Goal: Task Accomplishment & Management: Complete application form

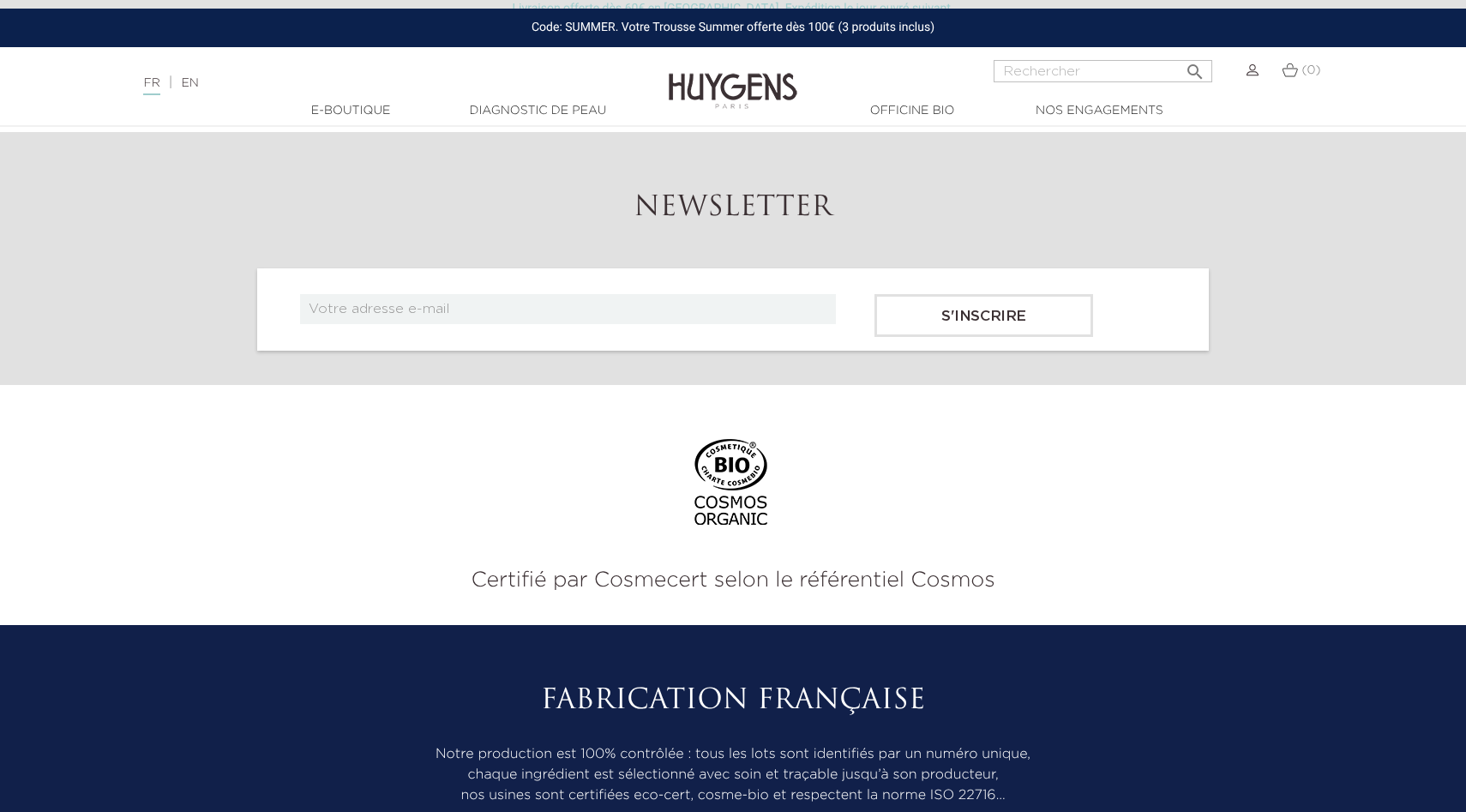
scroll to position [5539, 0]
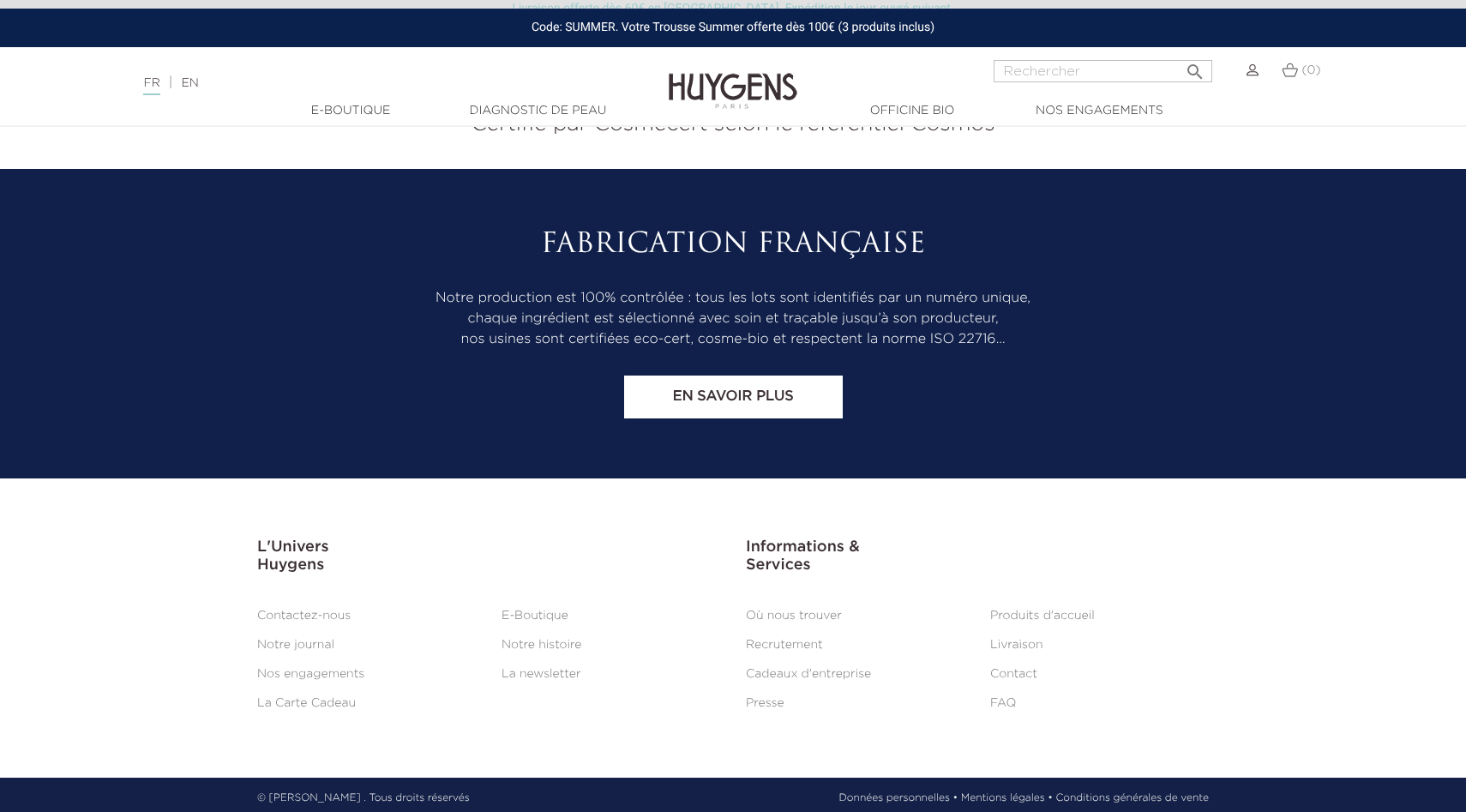
click at [783, 671] on link "Cadeaux d'entreprise" at bounding box center [808, 674] width 125 height 12
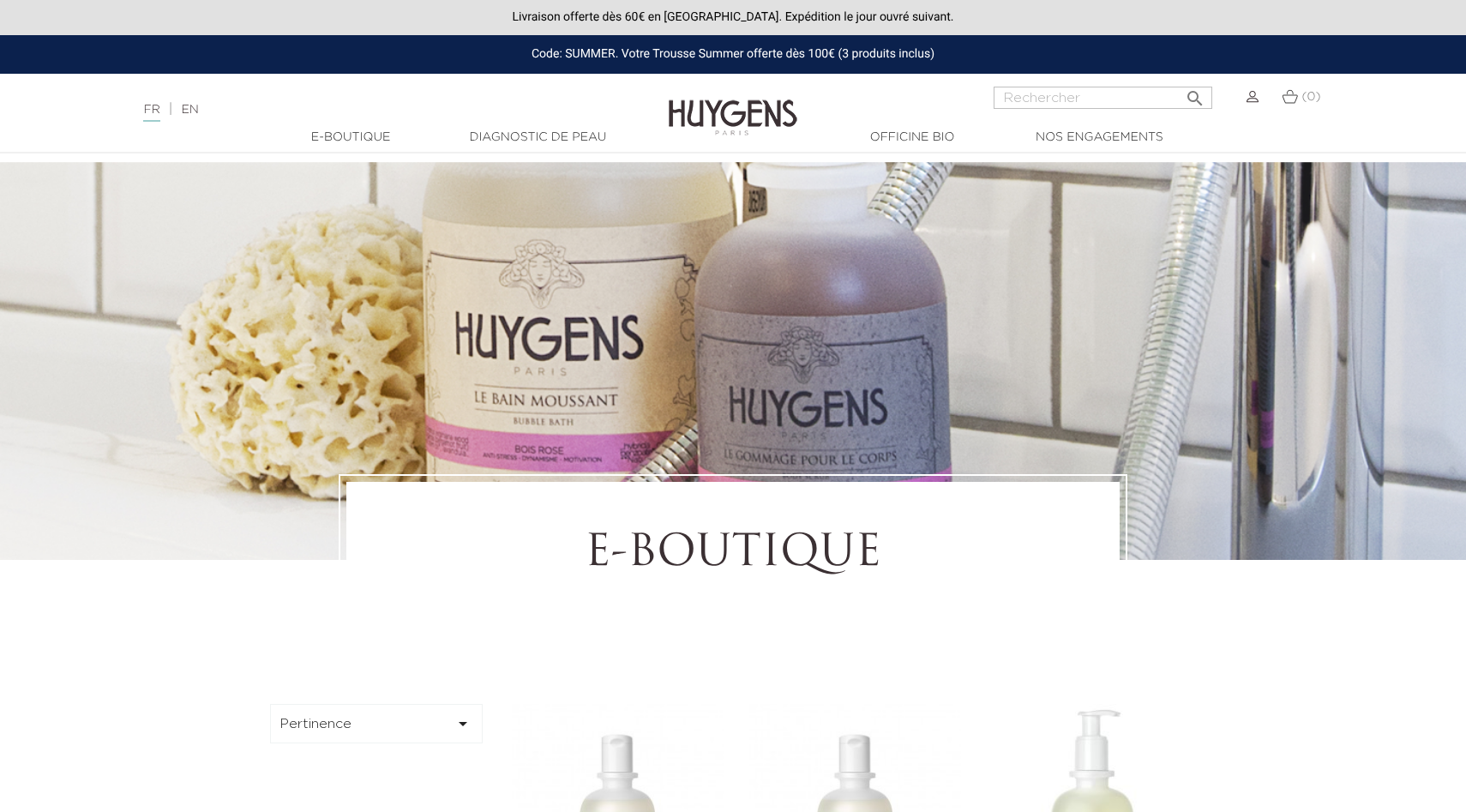
scroll to position [5539, 0]
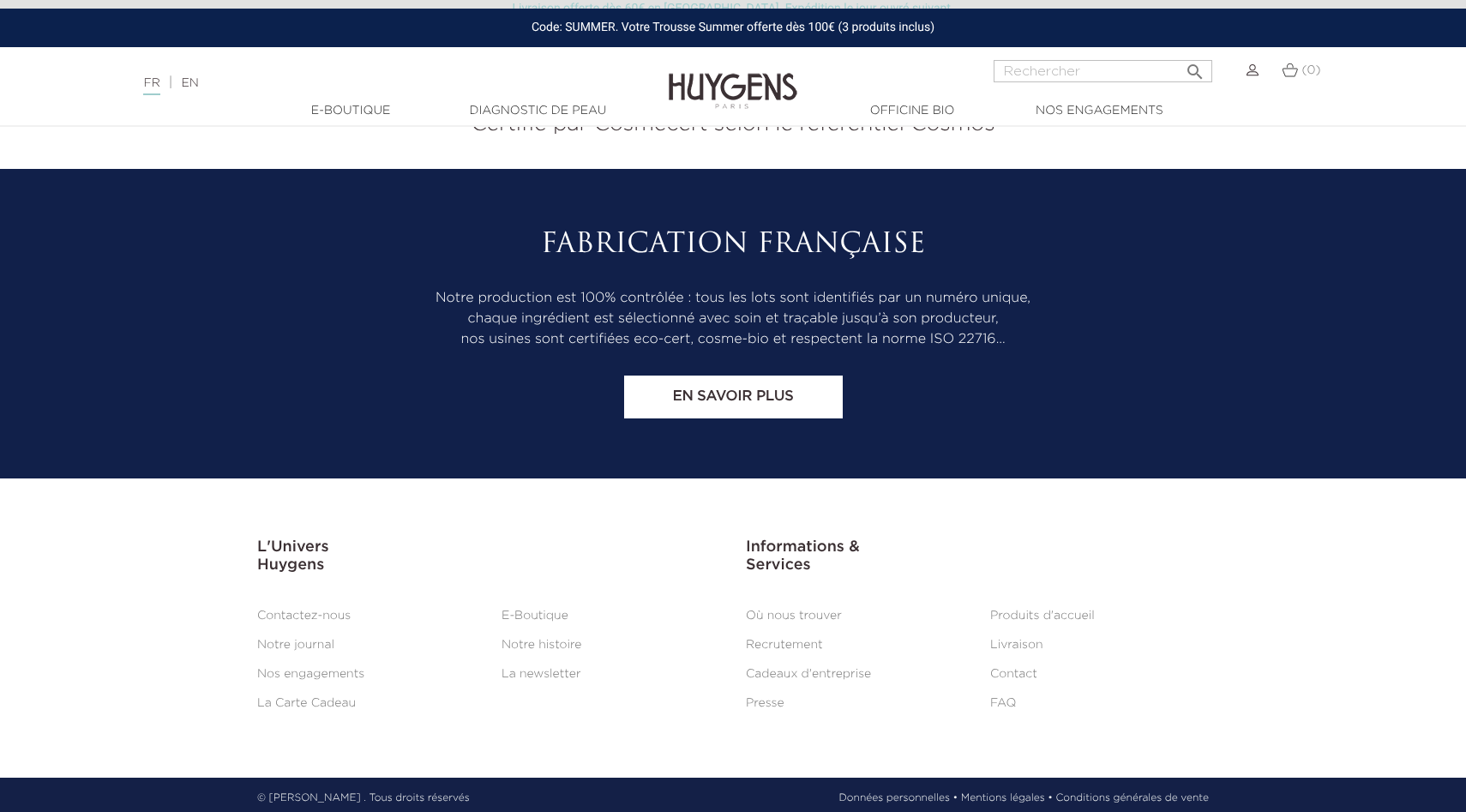
click at [320, 616] on li "Contactez-nous" at bounding box center [366, 616] width 244 height 21
click at [325, 606] on li "Contactez-nous" at bounding box center [366, 616] width 244 height 21
click at [327, 609] on link "Contactez-nous" at bounding box center [303, 615] width 93 height 12
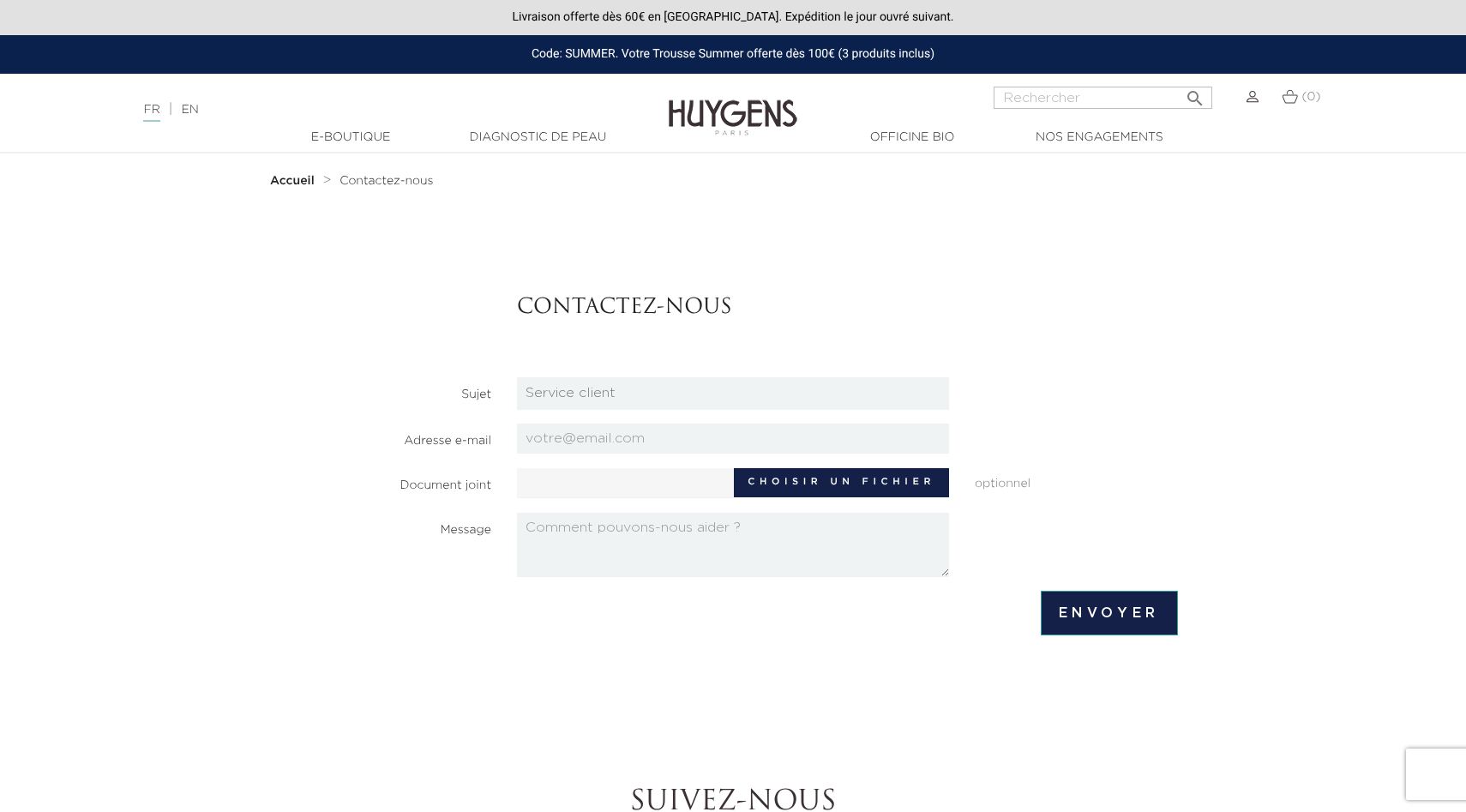
click at [582, 382] on select "Candidatures Boutiques Candidatures Siège Partenariats Relations Presse Service…" at bounding box center [733, 393] width 432 height 33
select select "4"
click at [517, 377] on select "Candidatures Boutiques Candidatures Siège Partenariats Relations Presse Service…" at bounding box center [733, 393] width 432 height 33
click at [569, 440] on input "email" at bounding box center [733, 439] width 432 height 30
type input "info@fompesquiere.fr"
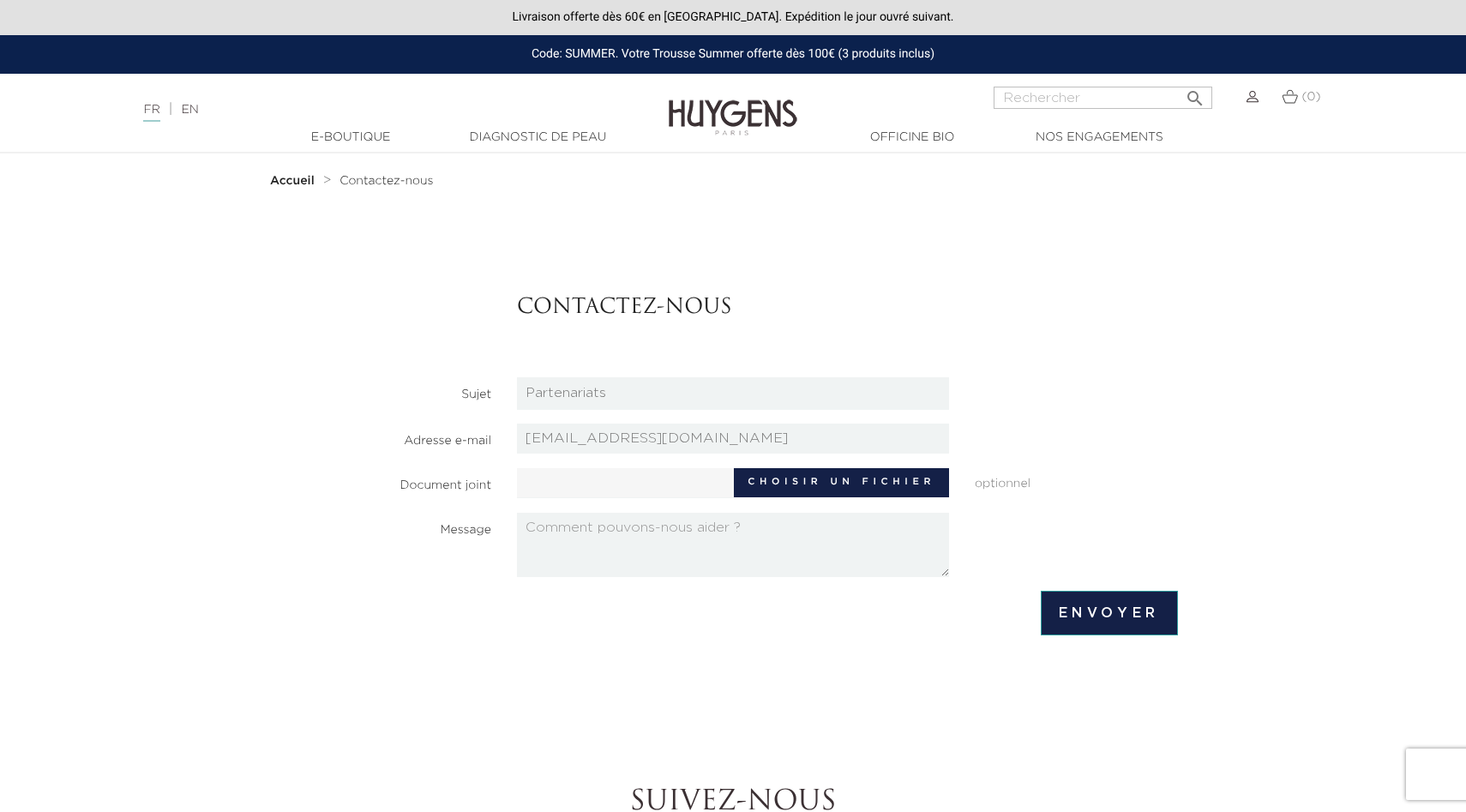
click at [575, 566] on textarea at bounding box center [733, 544] width 432 height 64
click at [718, 535] on textarea "Bonjour, Je suis propriétaire d'un lieu qui accueille aussi bien des retraites …" at bounding box center [733, 544] width 432 height 64
click at [926, 566] on textarea "Bonjour, Je suis propriétaire d'un lieu haut de gamme qui accueille aussi bien …" at bounding box center [733, 544] width 432 height 64
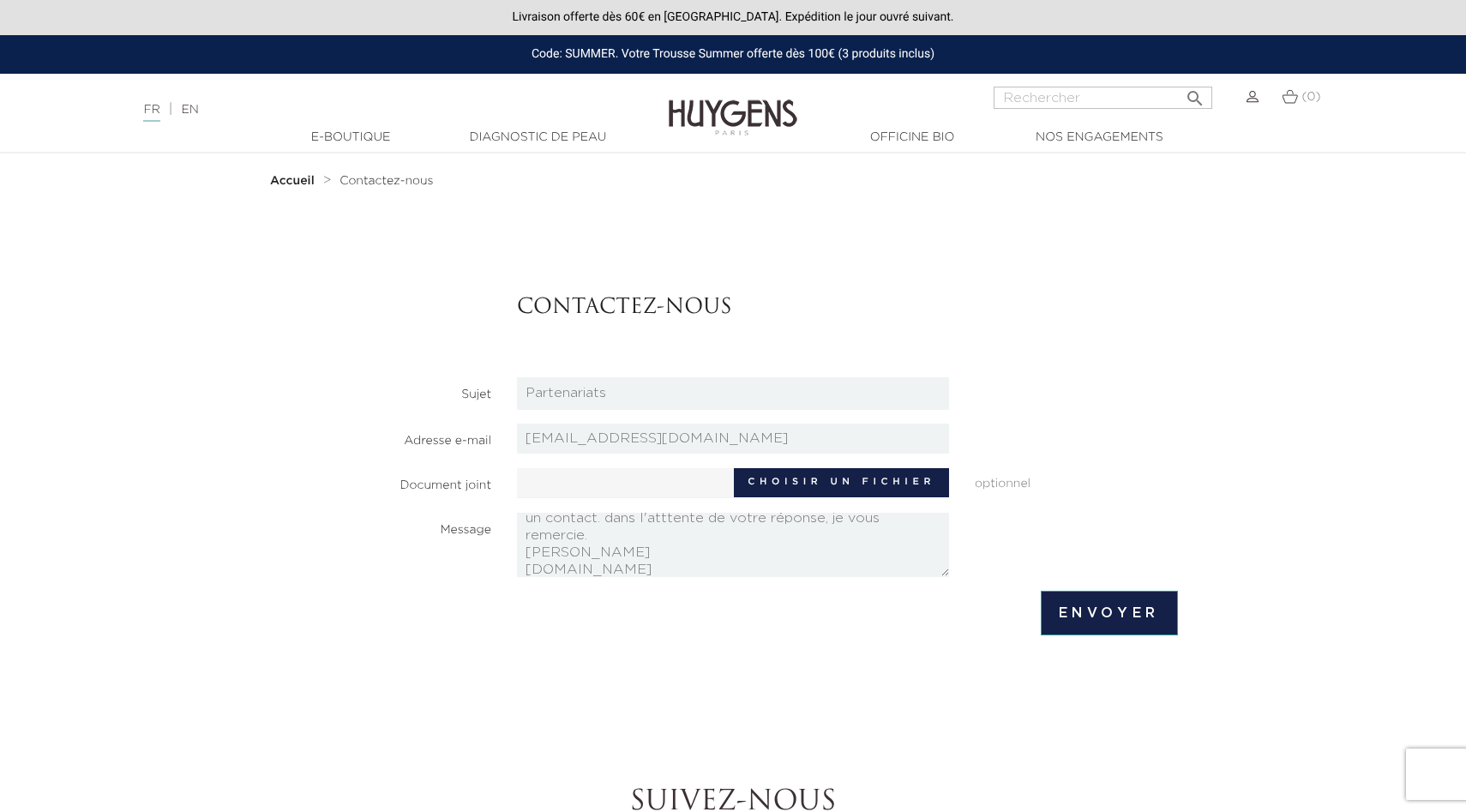
type textarea "Bonjour, Je suis propriétaire d'un lieu haut de gamme qui accueille aussi bien …"
click at [1112, 607] on input "Envoyer" at bounding box center [1110, 612] width 138 height 44
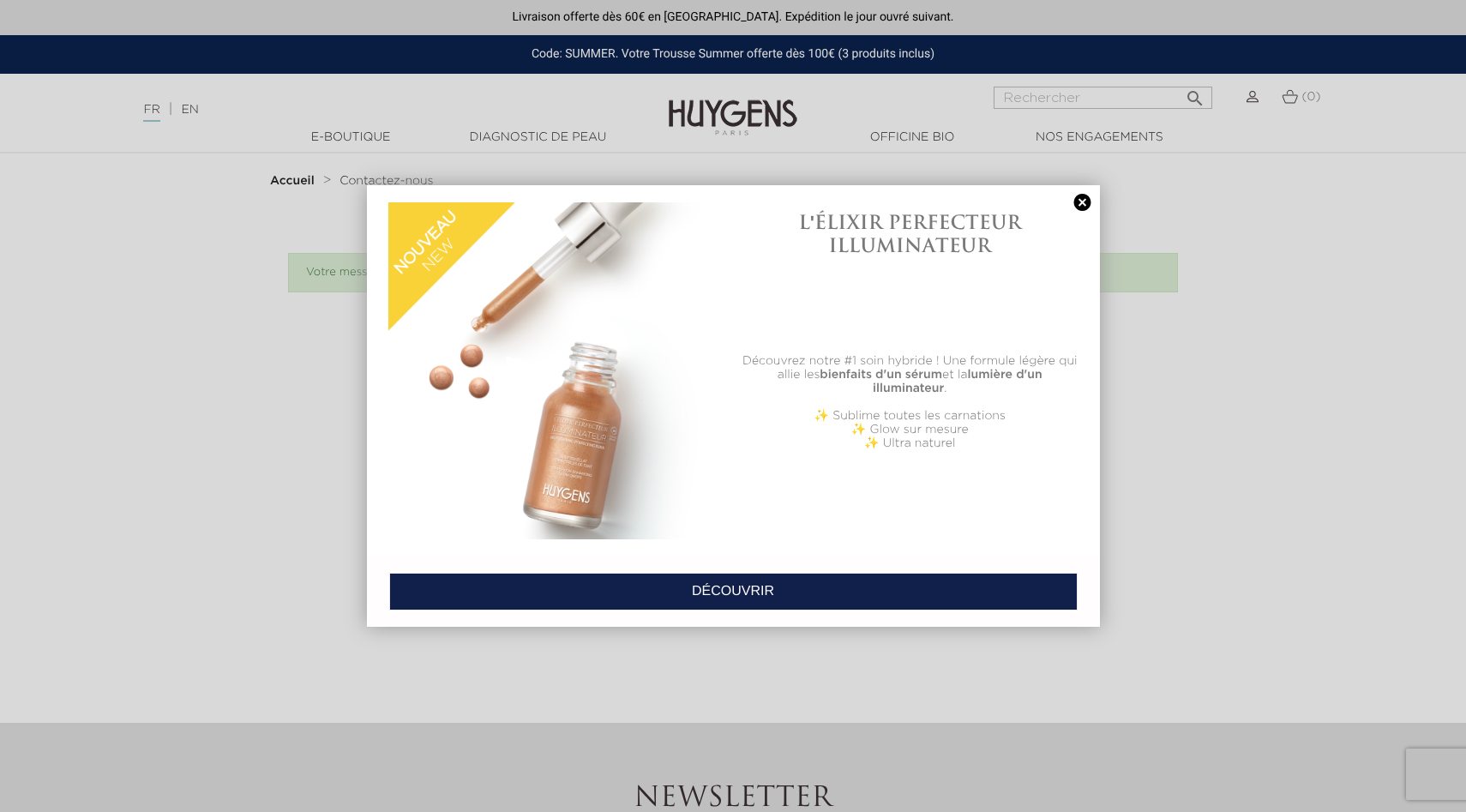
click at [1083, 203] on link at bounding box center [1083, 203] width 24 height 18
